Goal: Check status: Check status

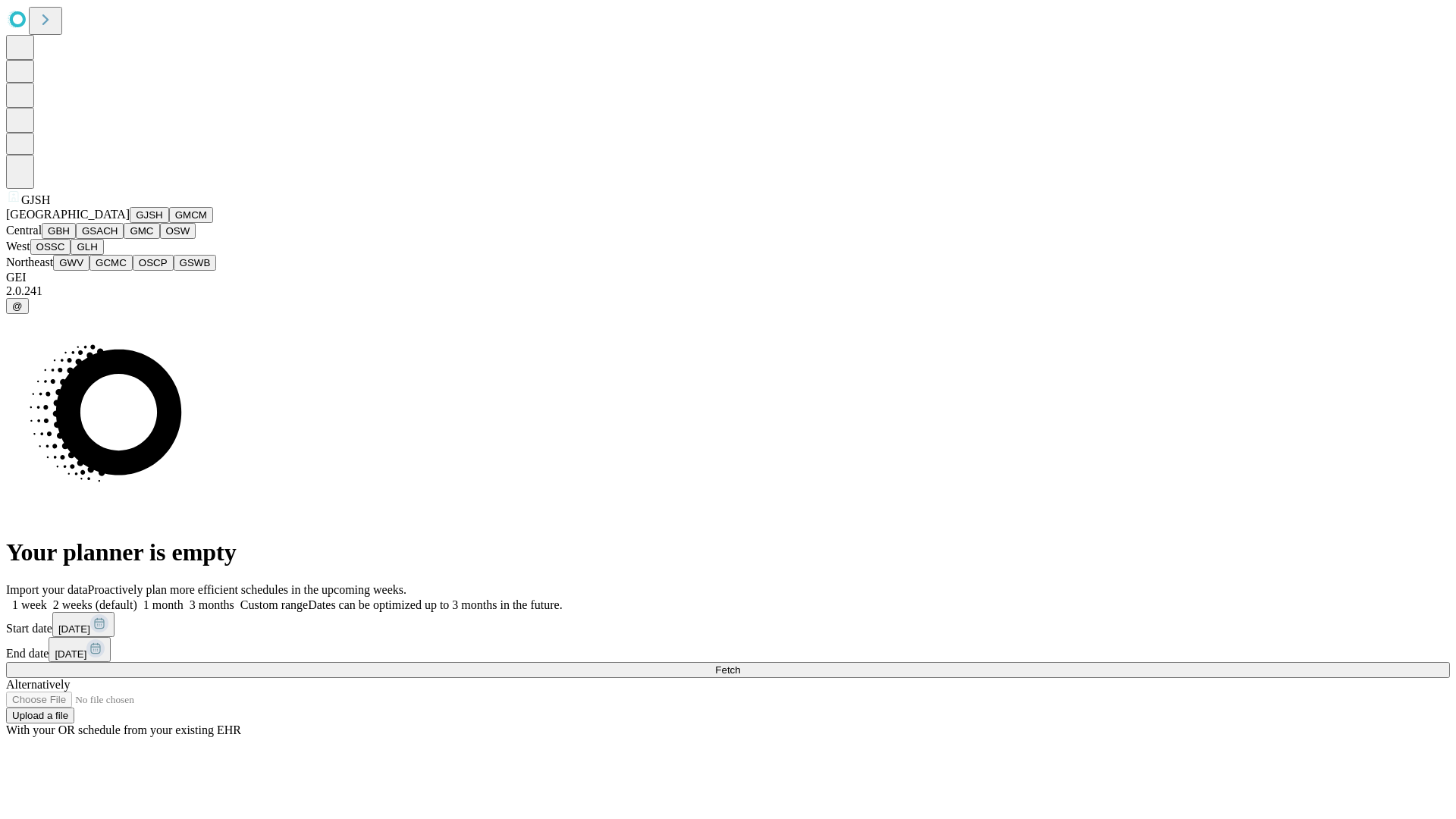
click at [129, 223] on button "GJSH" at bounding box center [149, 215] width 39 height 16
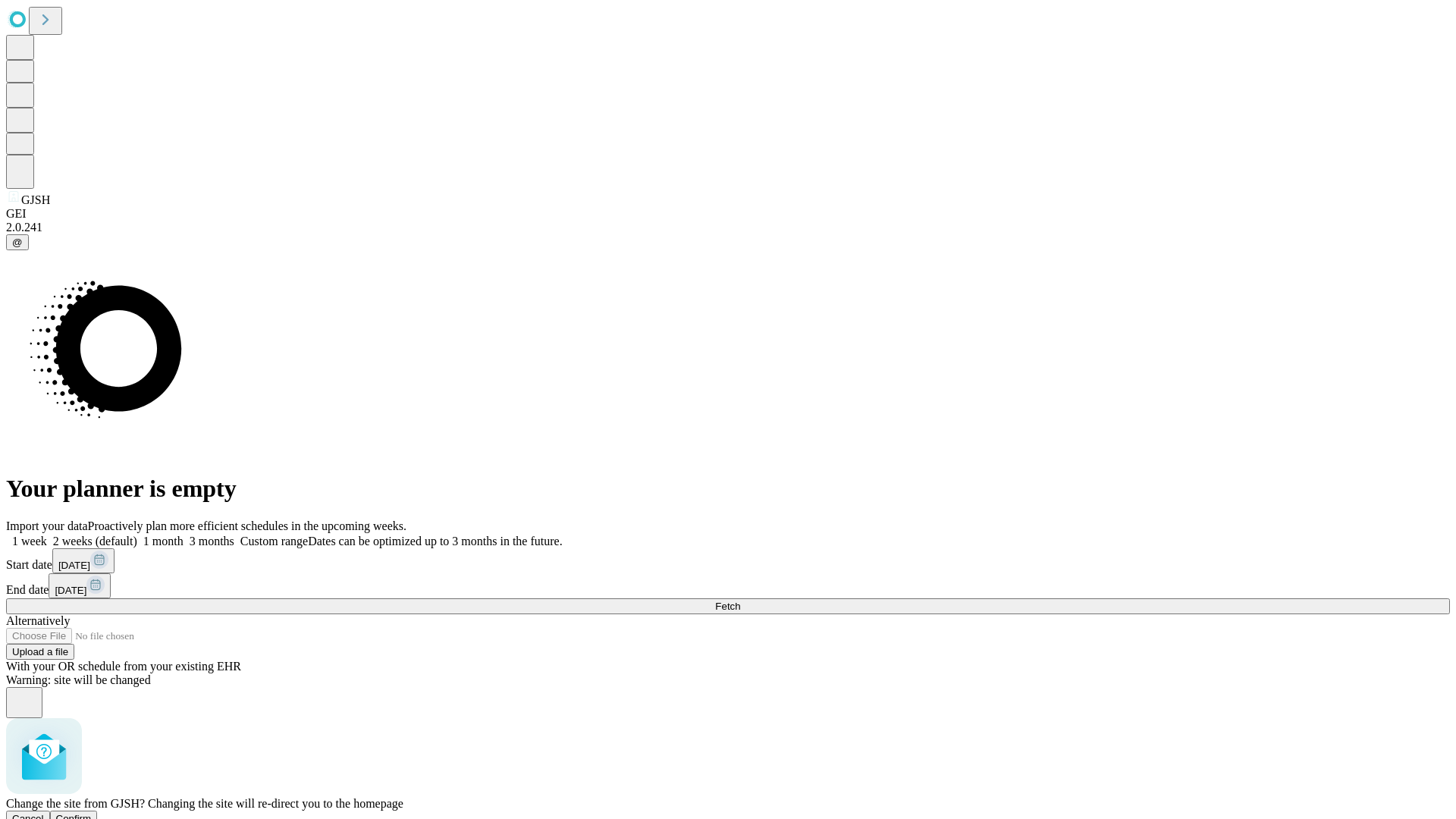
click at [92, 812] on span "Confirm" at bounding box center [73, 818] width 35 height 11
click at [47, 534] on label "1 week" at bounding box center [26, 541] width 41 height 13
click at [740, 600] on span "Fetch" at bounding box center [728, 606] width 25 height 11
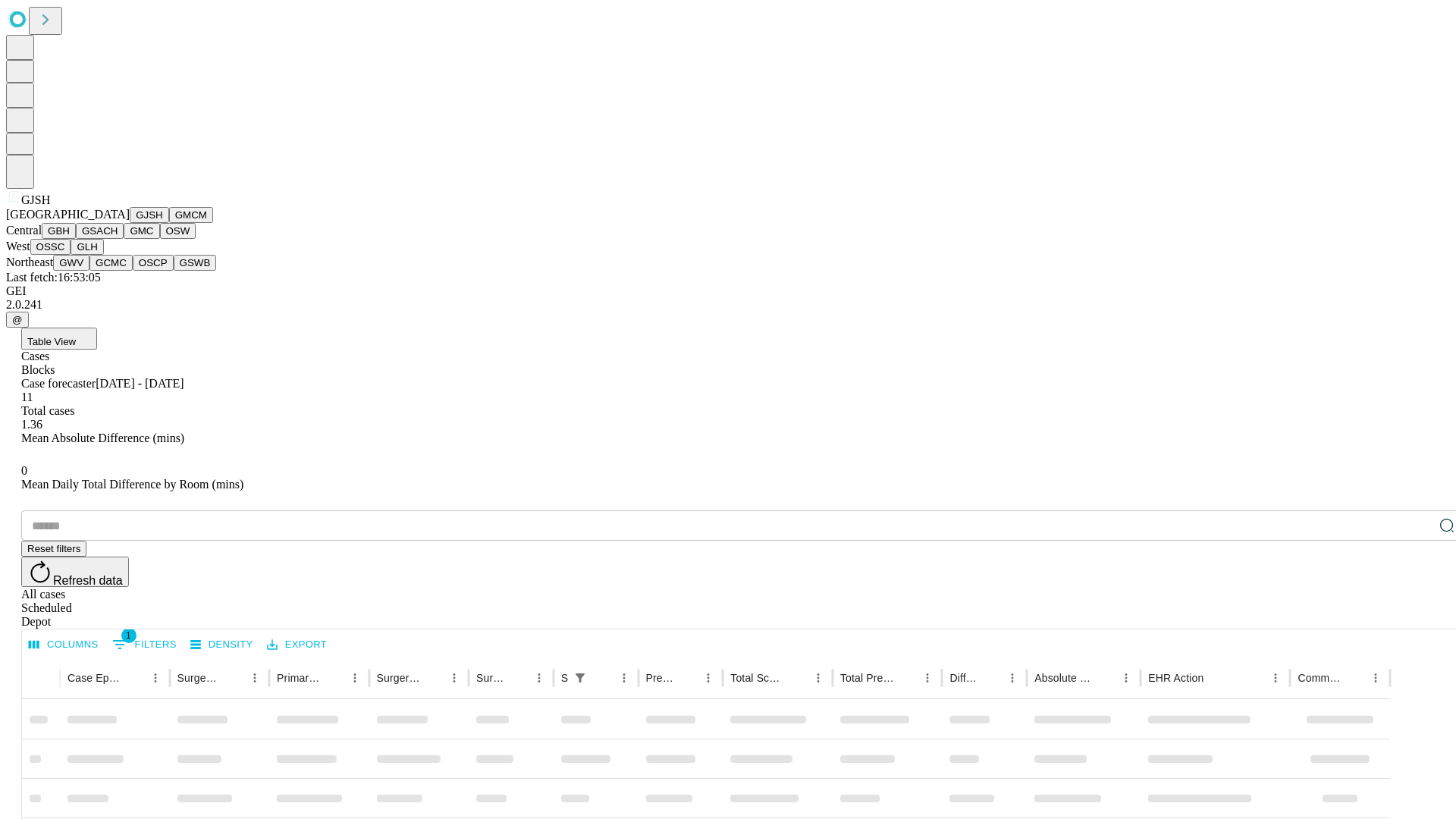
click at [169, 223] on button "GMCM" at bounding box center [191, 215] width 44 height 16
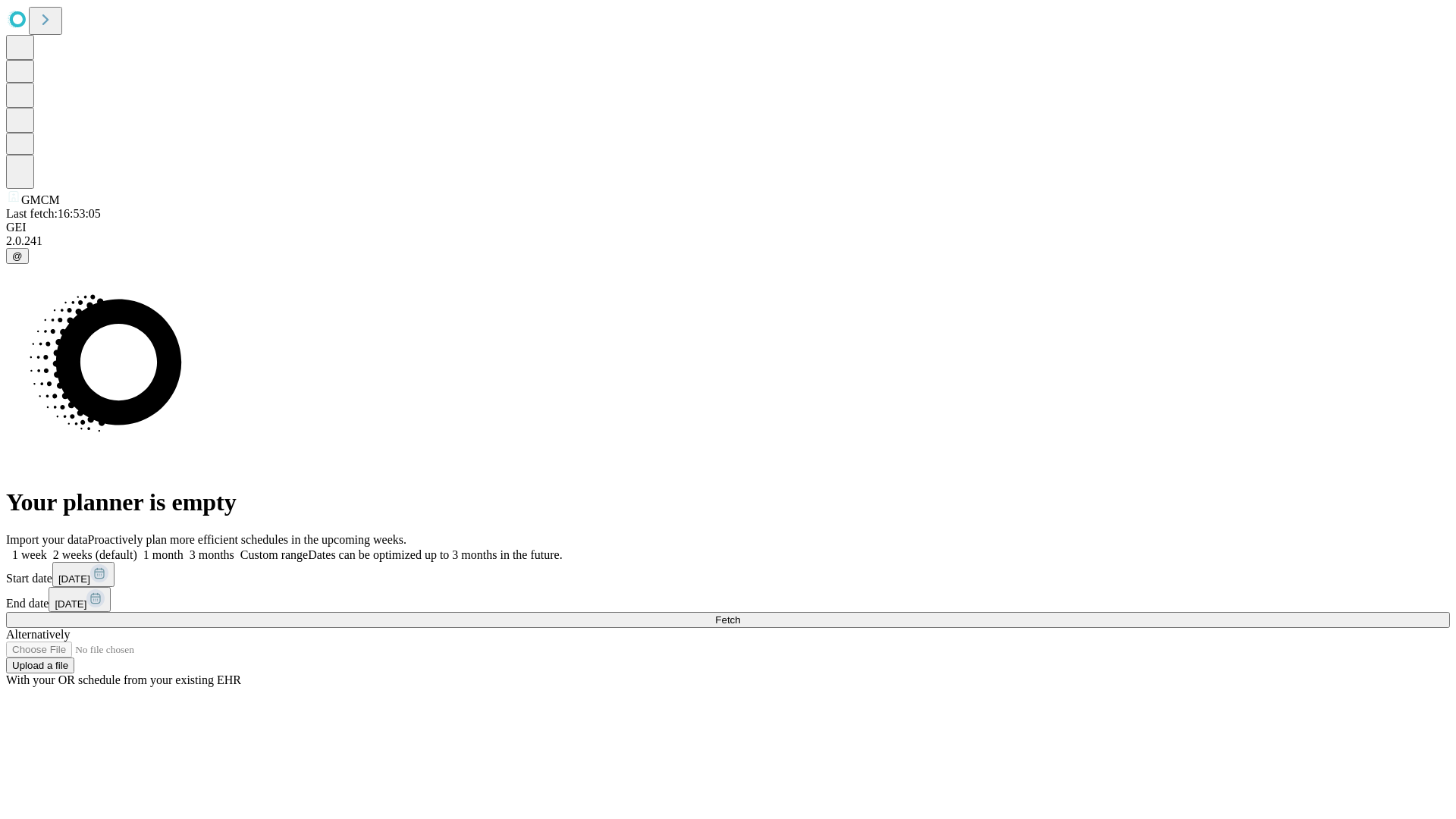
click at [47, 548] on label "1 week" at bounding box center [26, 554] width 41 height 13
click at [740, 614] on span "Fetch" at bounding box center [728, 620] width 25 height 11
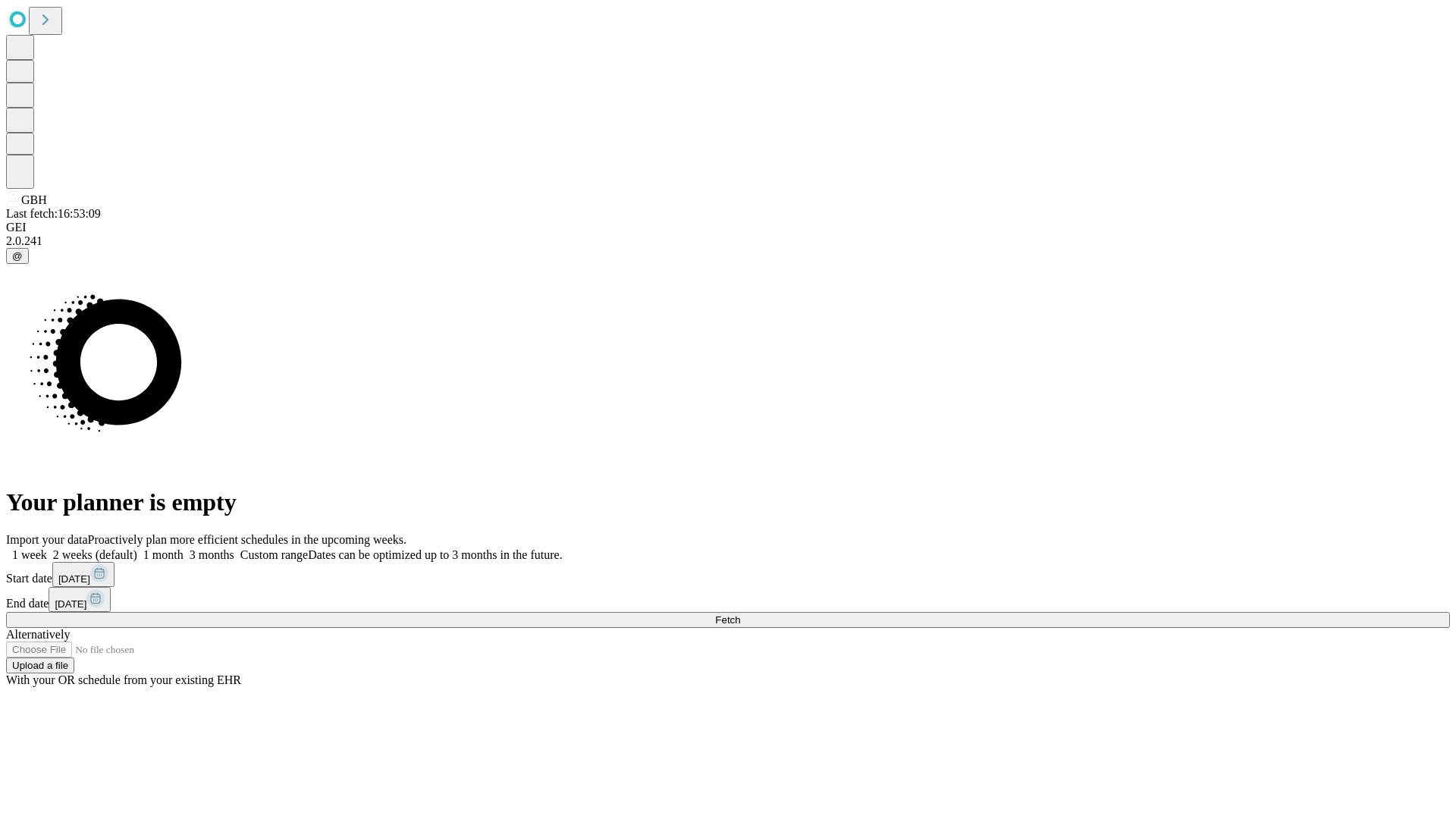
click at [47, 548] on label "1 week" at bounding box center [26, 554] width 41 height 13
click at [740, 614] on span "Fetch" at bounding box center [728, 620] width 25 height 11
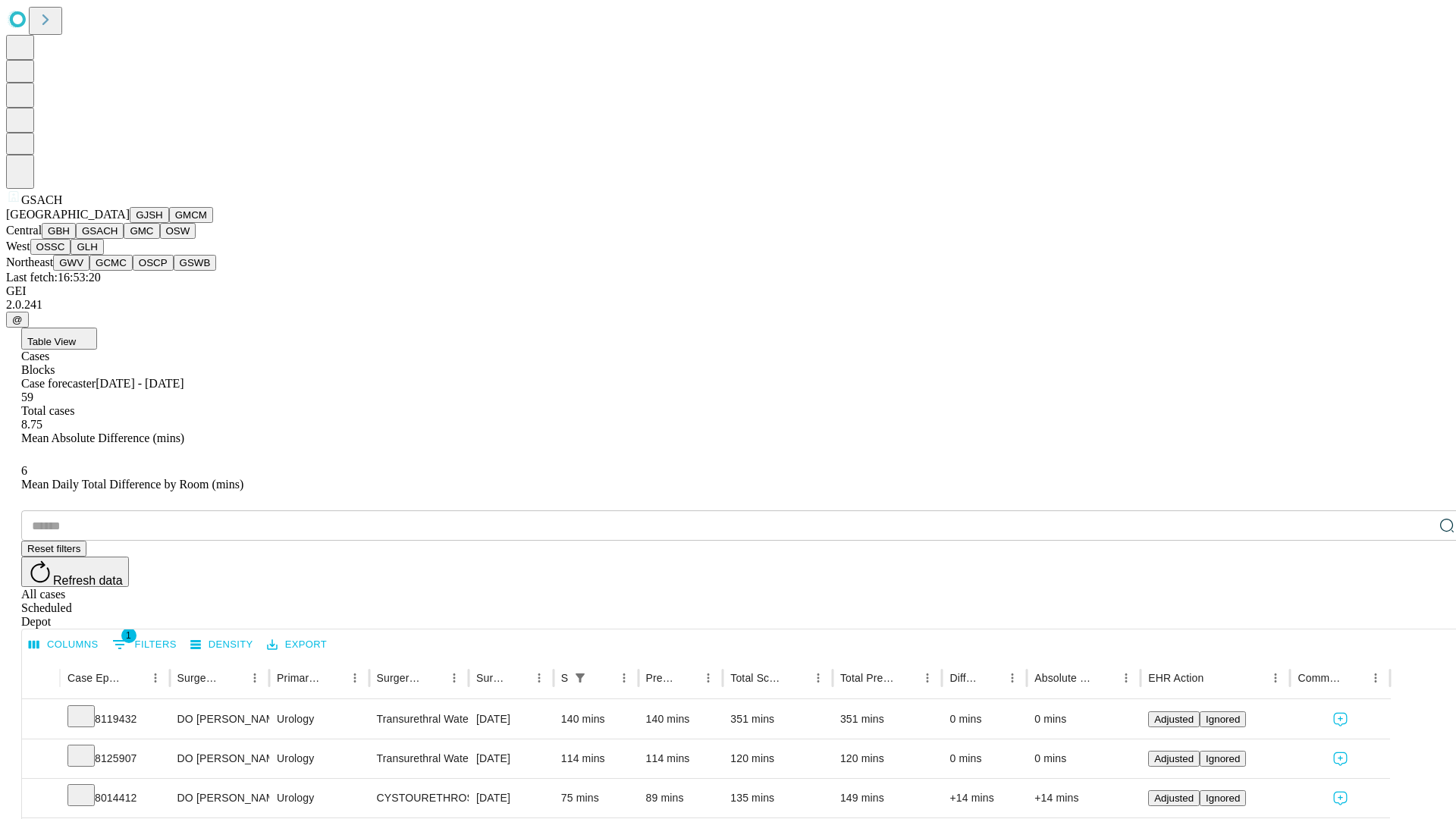
click at [124, 239] on button "GMC" at bounding box center [141, 230] width 35 height 16
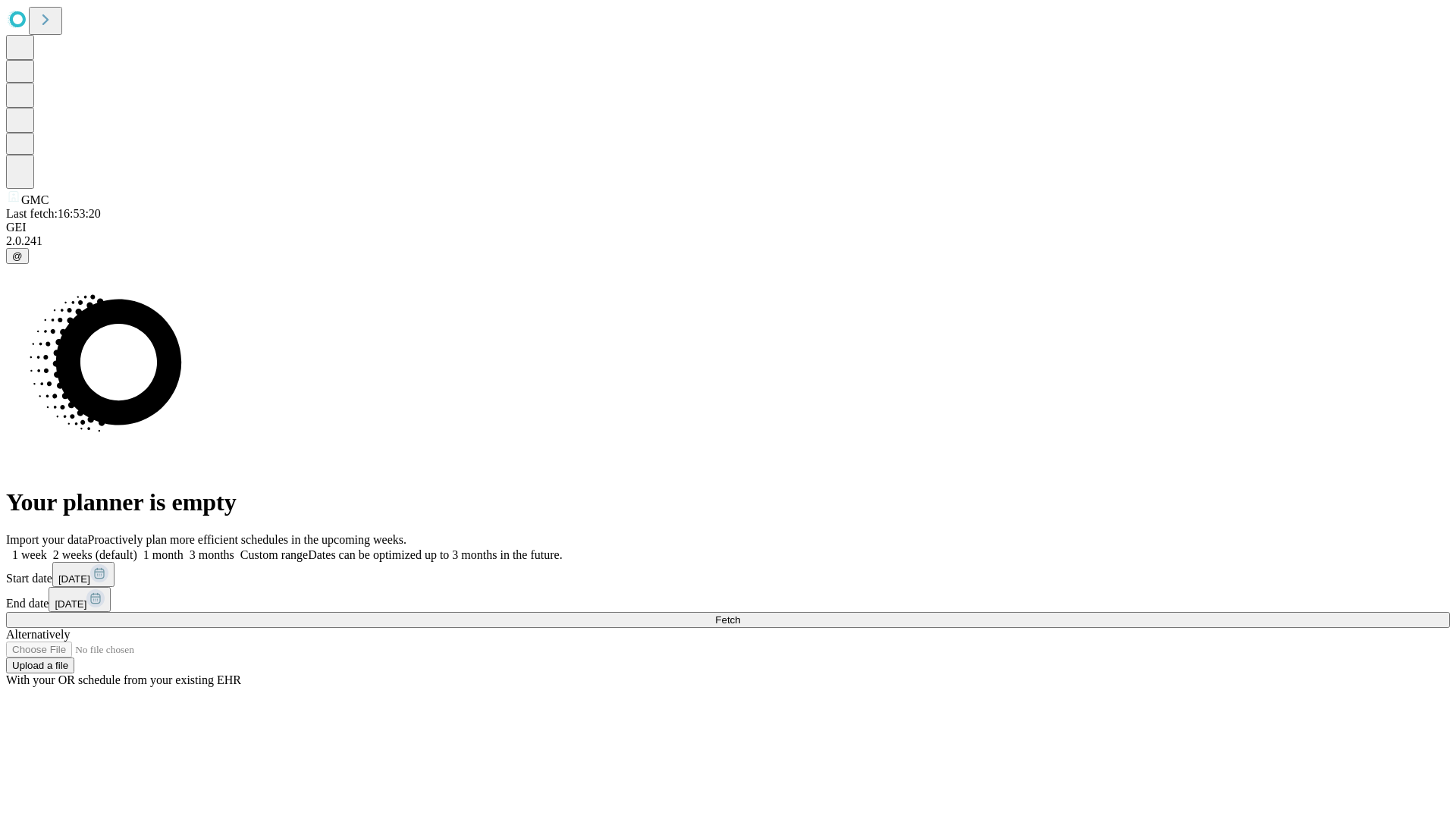
click at [740, 614] on span "Fetch" at bounding box center [728, 620] width 25 height 11
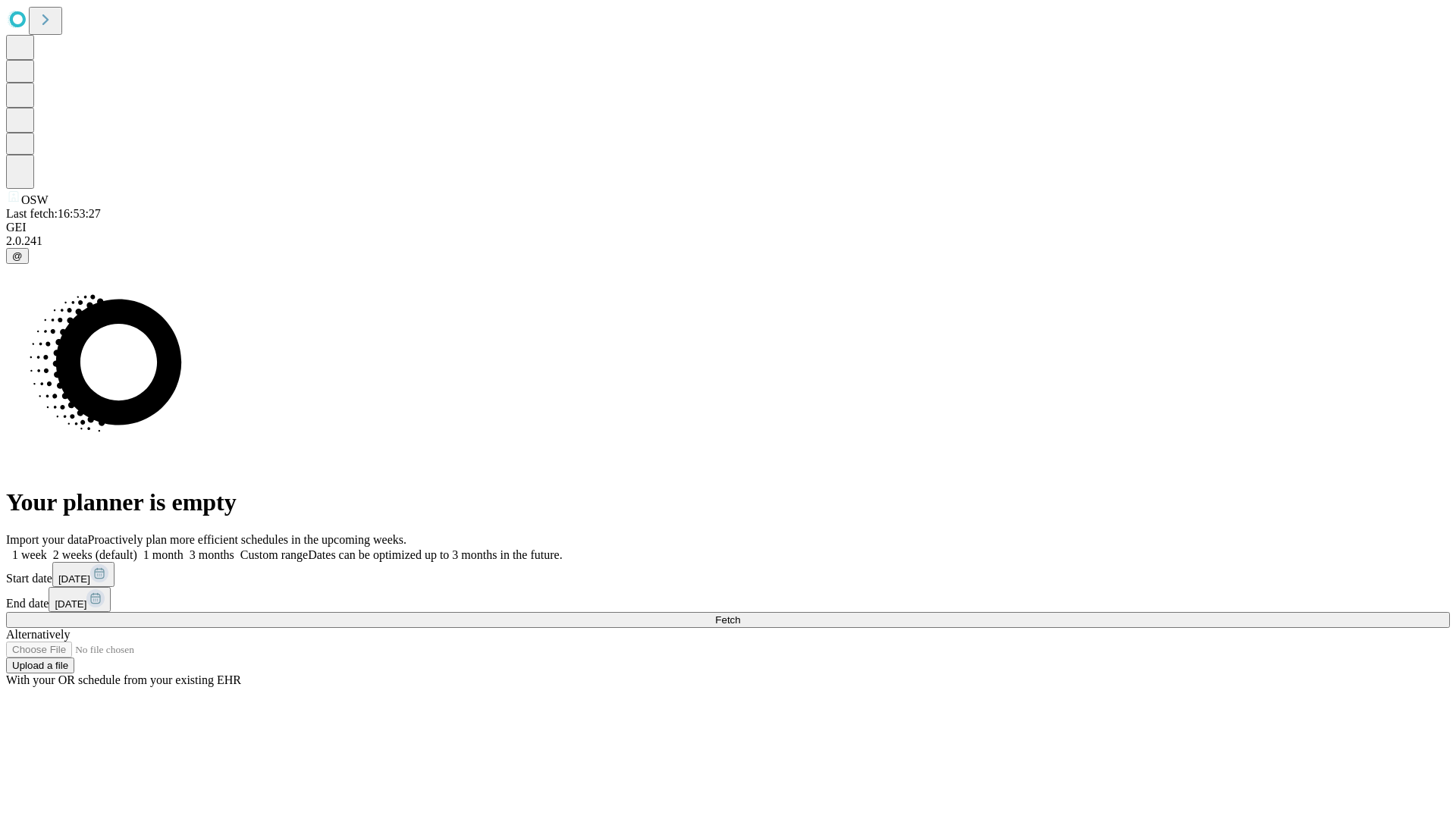
click at [47, 548] on label "1 week" at bounding box center [26, 554] width 41 height 13
click at [740, 614] on span "Fetch" at bounding box center [728, 620] width 25 height 11
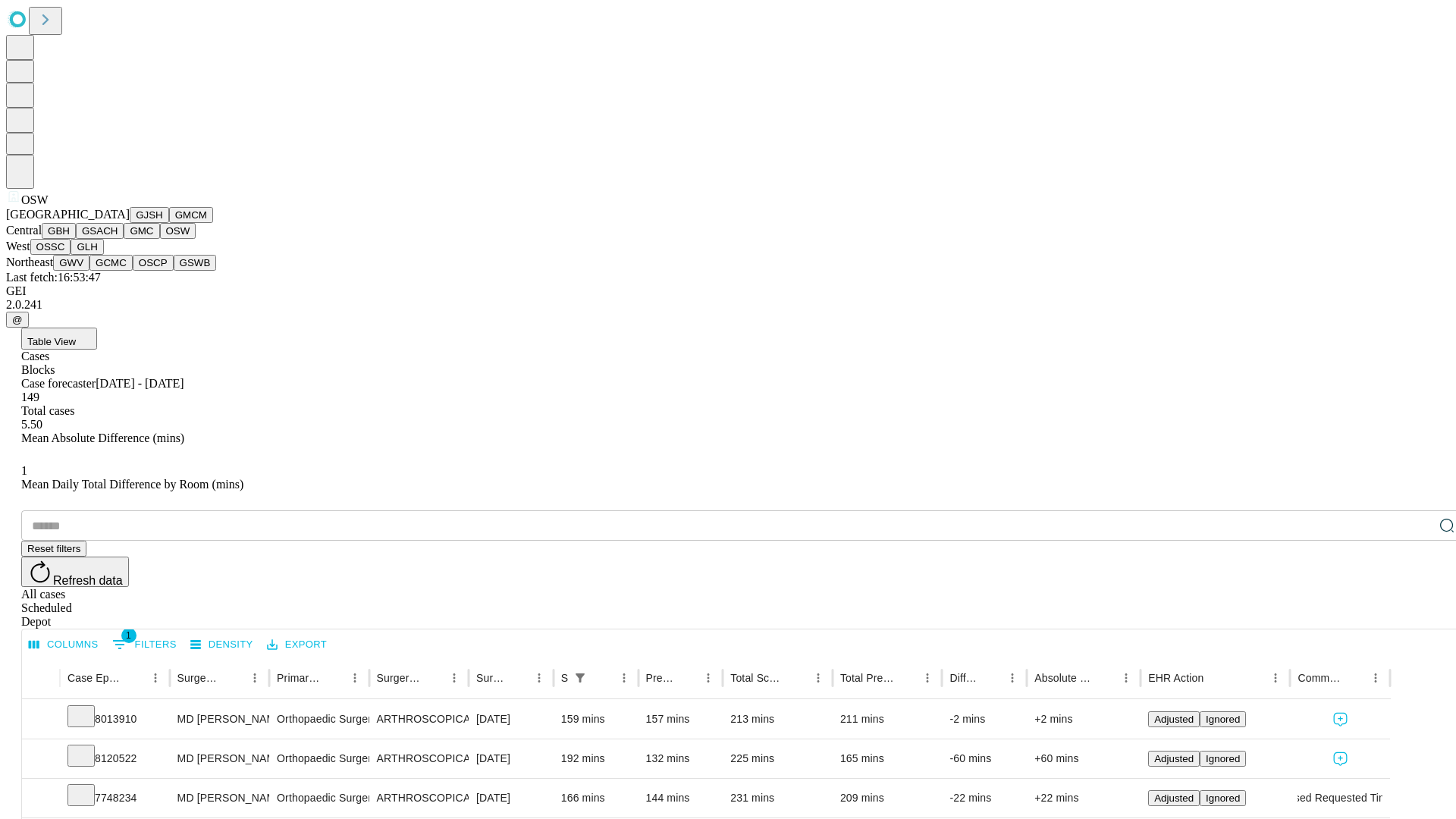
click at [71, 255] on button "OSSC" at bounding box center [51, 247] width 41 height 16
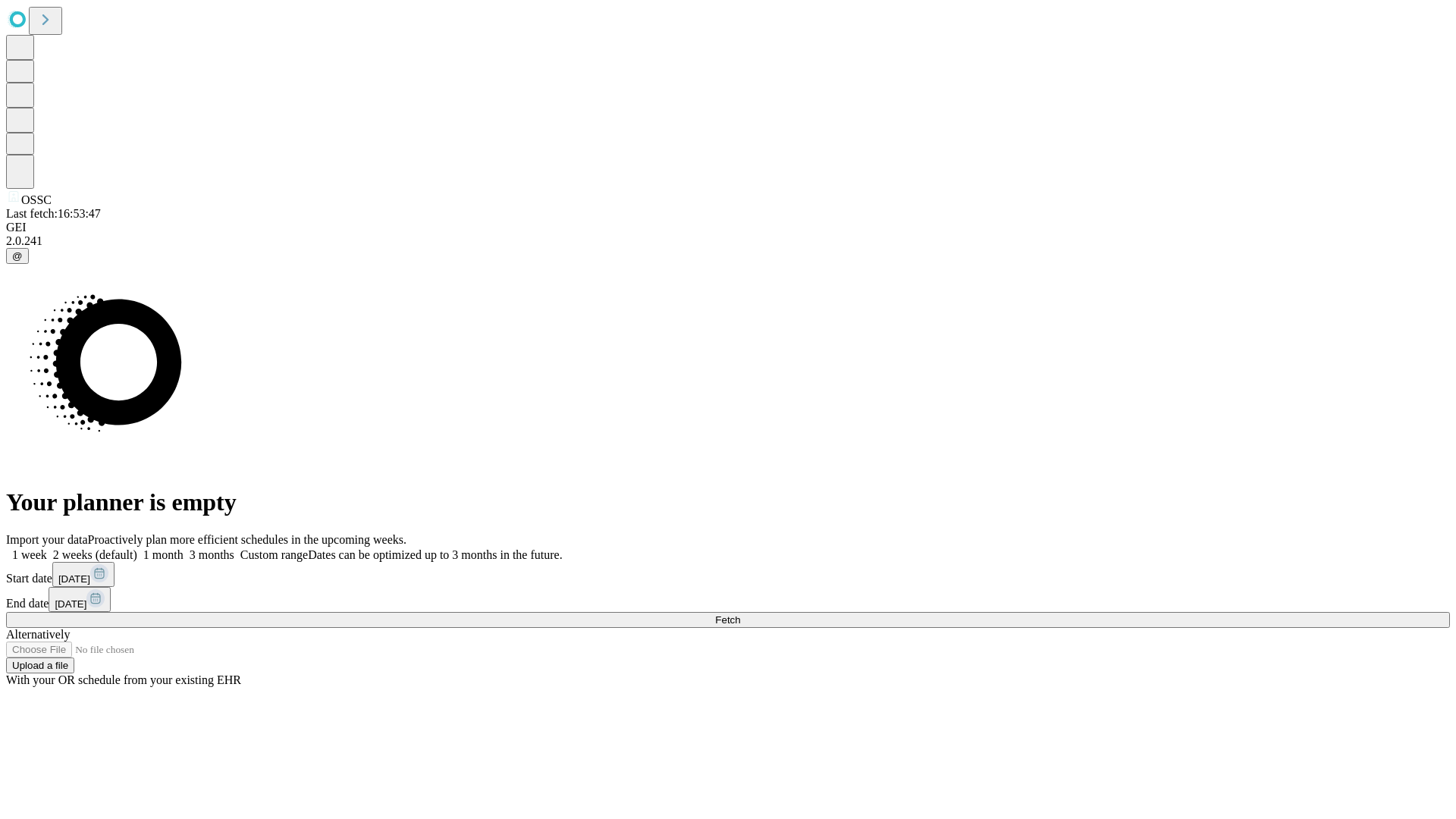
click at [47, 548] on label "1 week" at bounding box center [26, 554] width 41 height 13
click at [740, 614] on span "Fetch" at bounding box center [728, 620] width 25 height 11
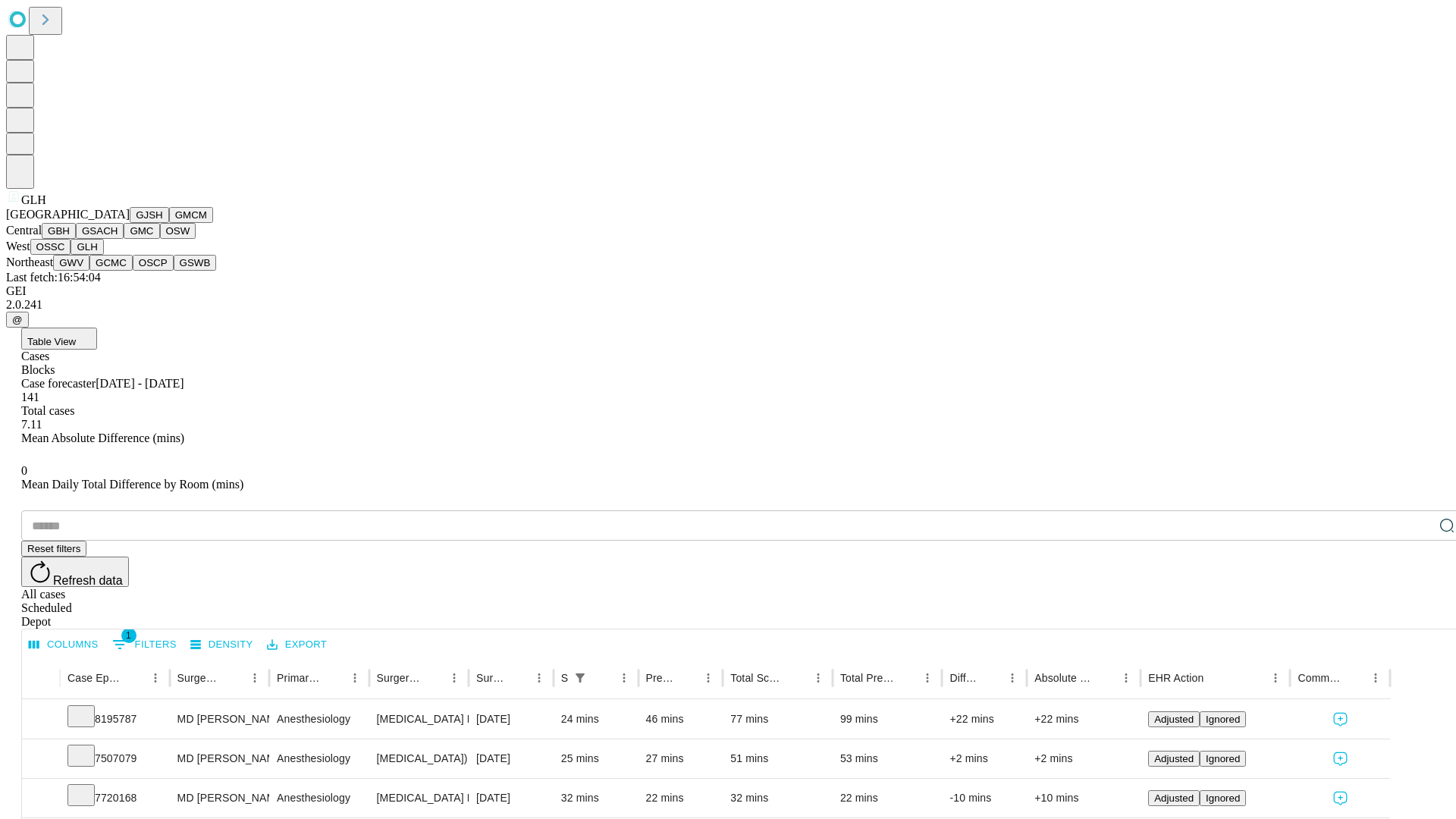
click at [89, 270] on button "GWV" at bounding box center [71, 262] width 36 height 16
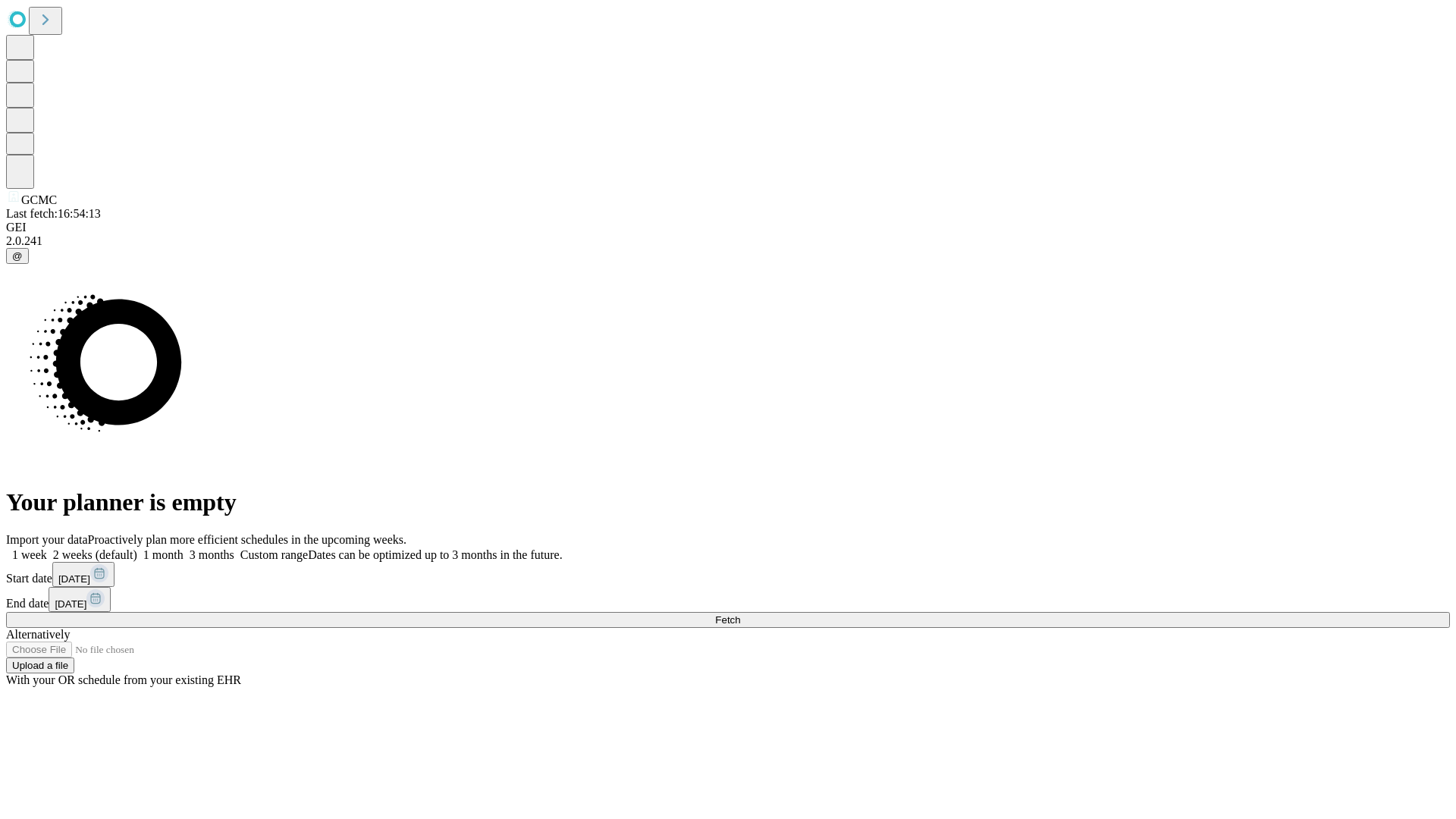
click at [47, 548] on label "1 week" at bounding box center [26, 554] width 41 height 13
click at [740, 614] on span "Fetch" at bounding box center [728, 620] width 25 height 11
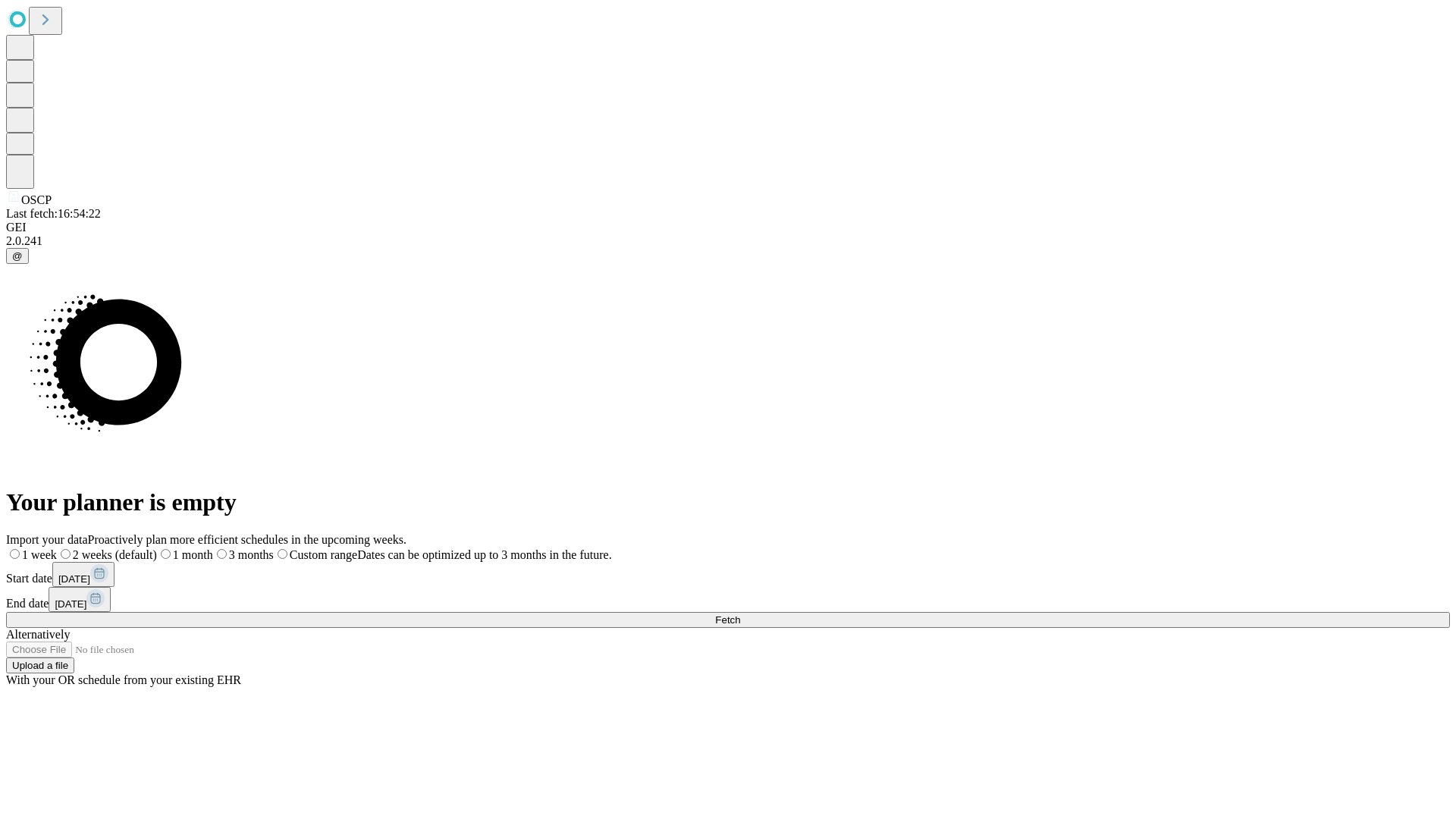
click at [57, 548] on label "1 week" at bounding box center [31, 554] width 51 height 13
click at [740, 614] on span "Fetch" at bounding box center [728, 620] width 25 height 11
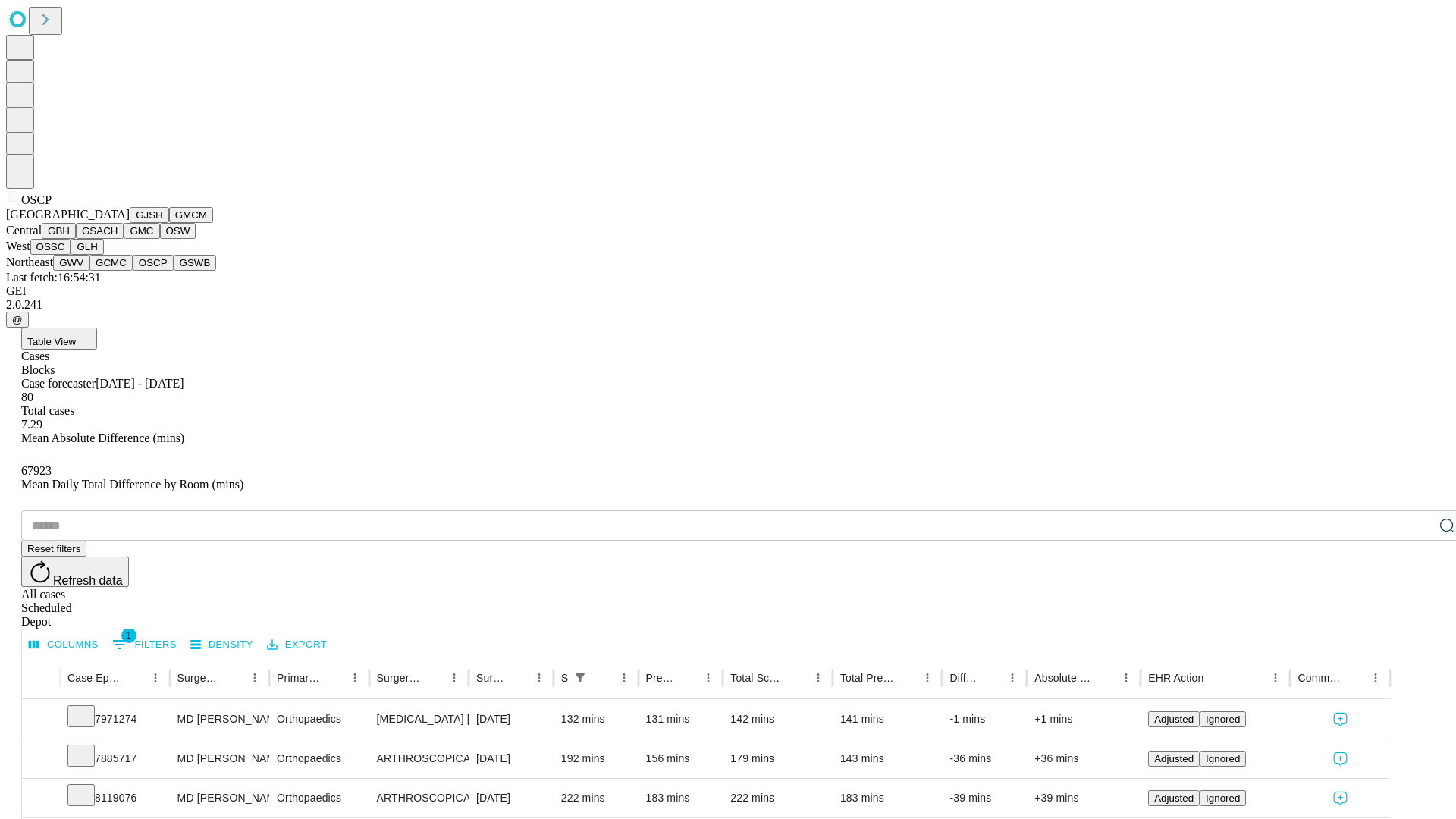
click at [174, 270] on button "GSWB" at bounding box center [195, 262] width 43 height 16
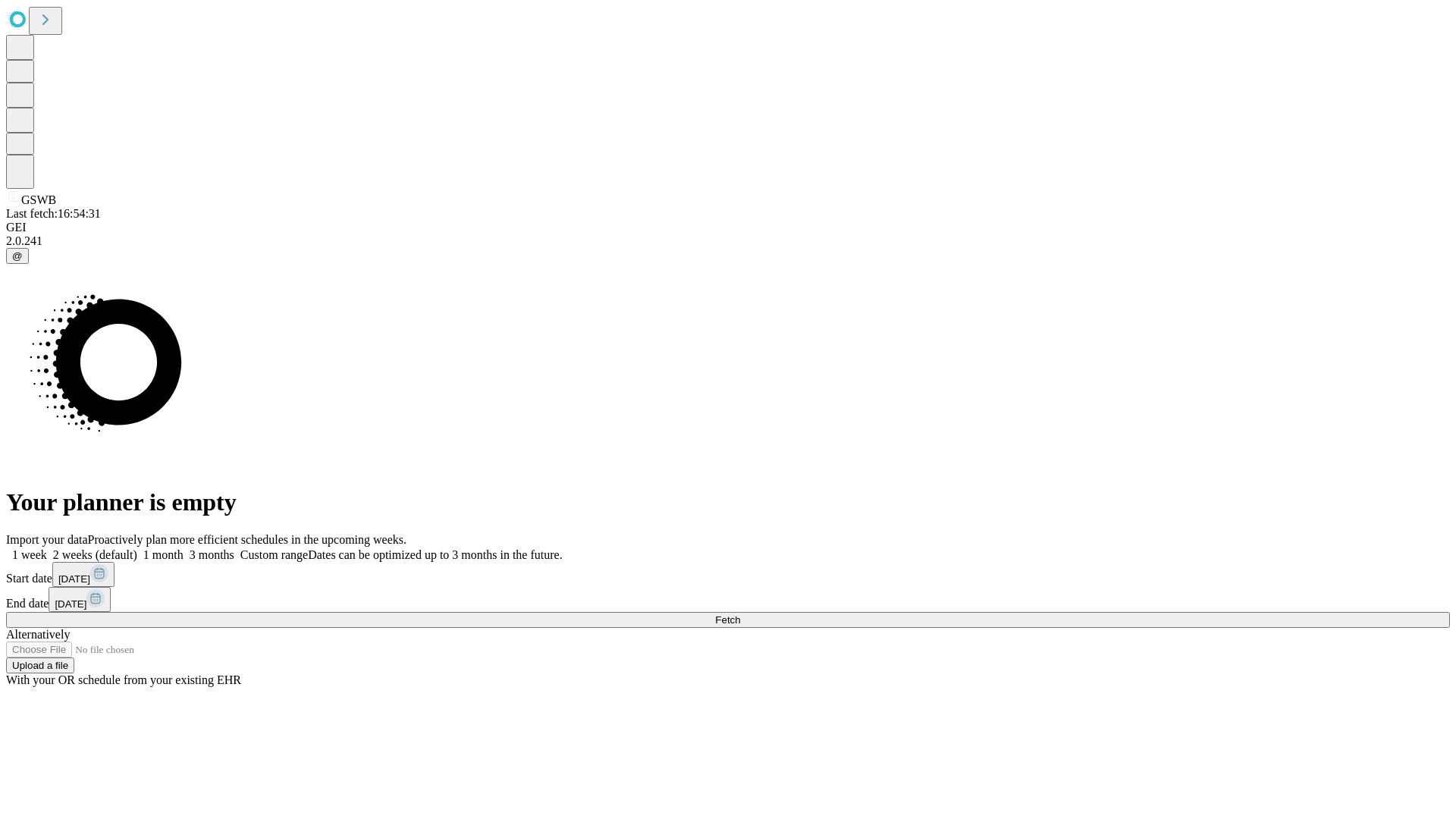
click at [47, 548] on label "1 week" at bounding box center [26, 554] width 41 height 13
click at [740, 614] on span "Fetch" at bounding box center [728, 620] width 25 height 11
